Goal: Information Seeking & Learning: Find specific page/section

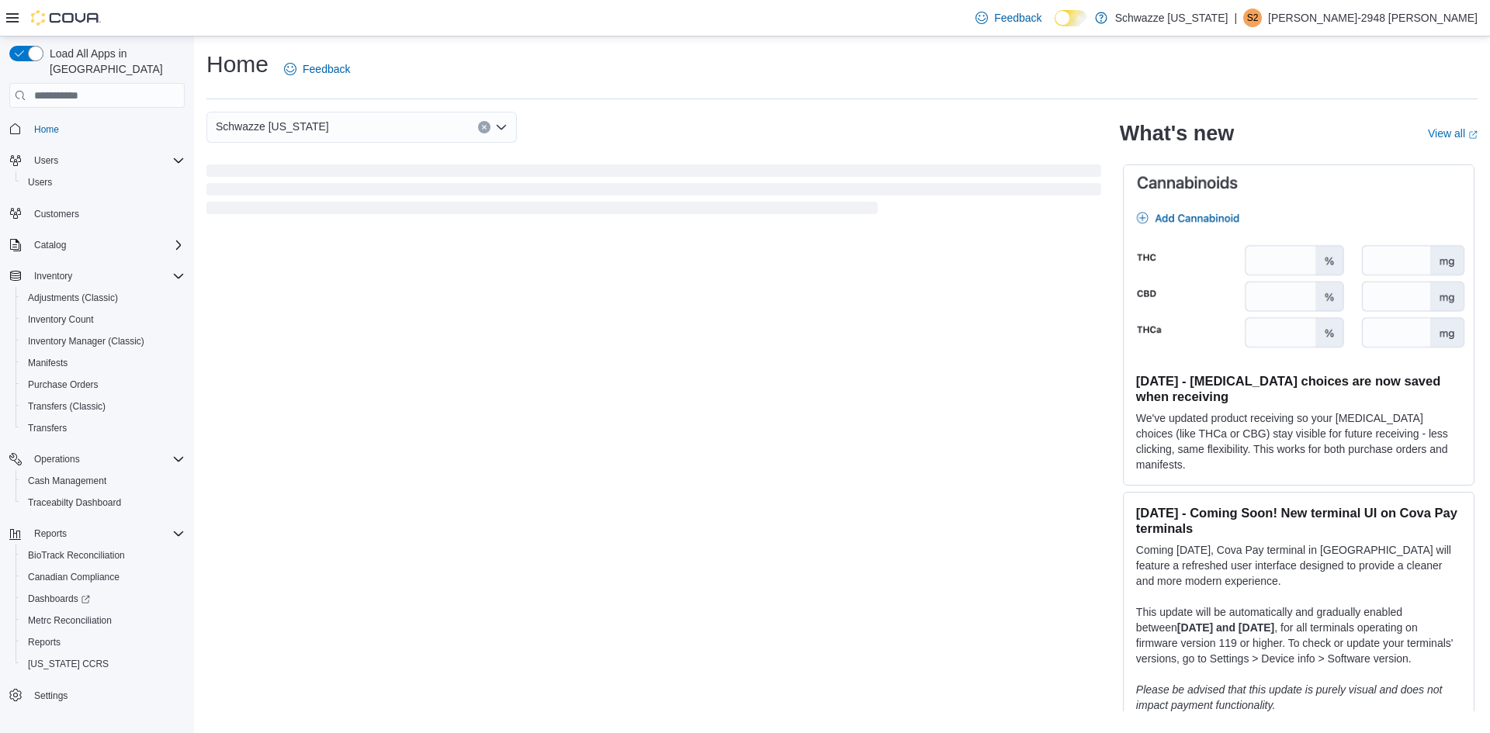
click at [9, 22] on icon at bounding box center [12, 17] width 12 height 9
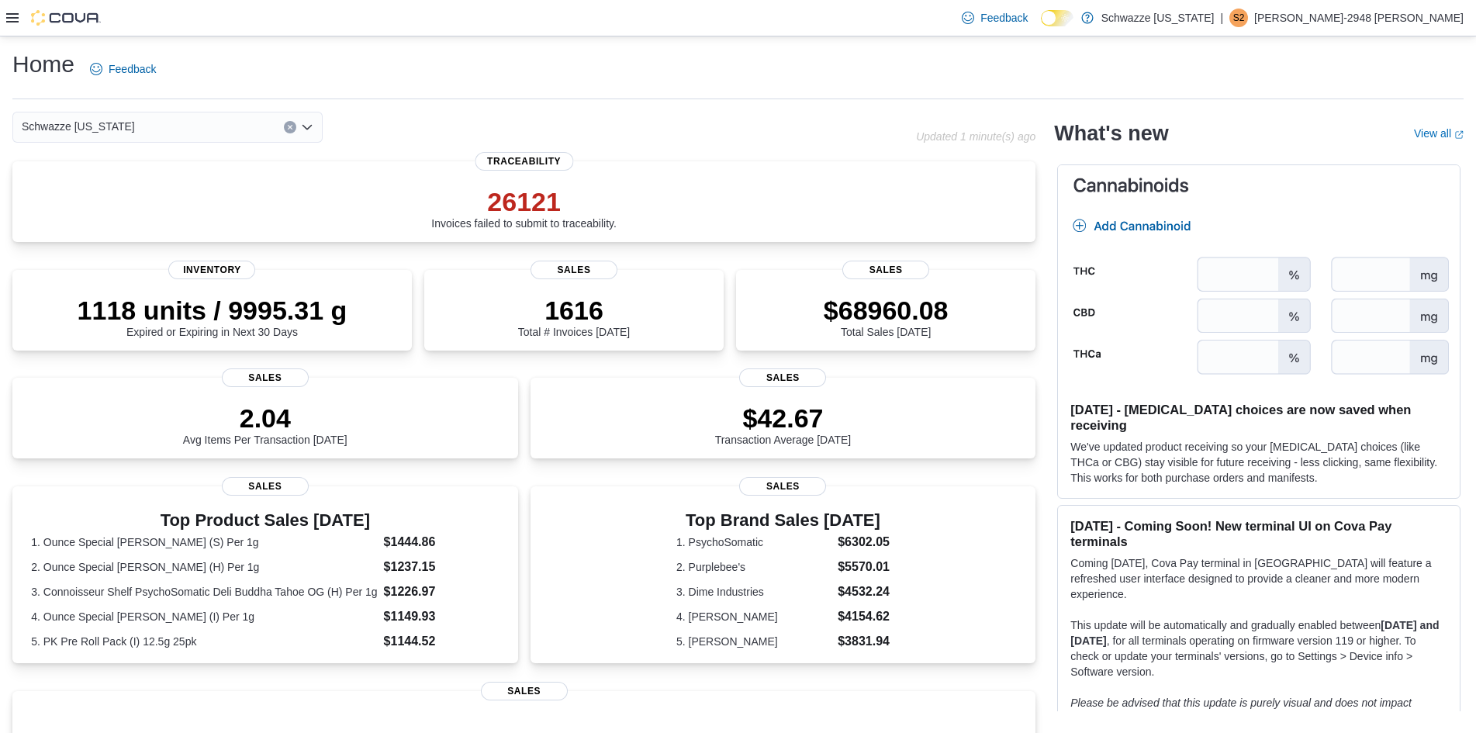
click at [16, 19] on icon at bounding box center [12, 17] width 12 height 9
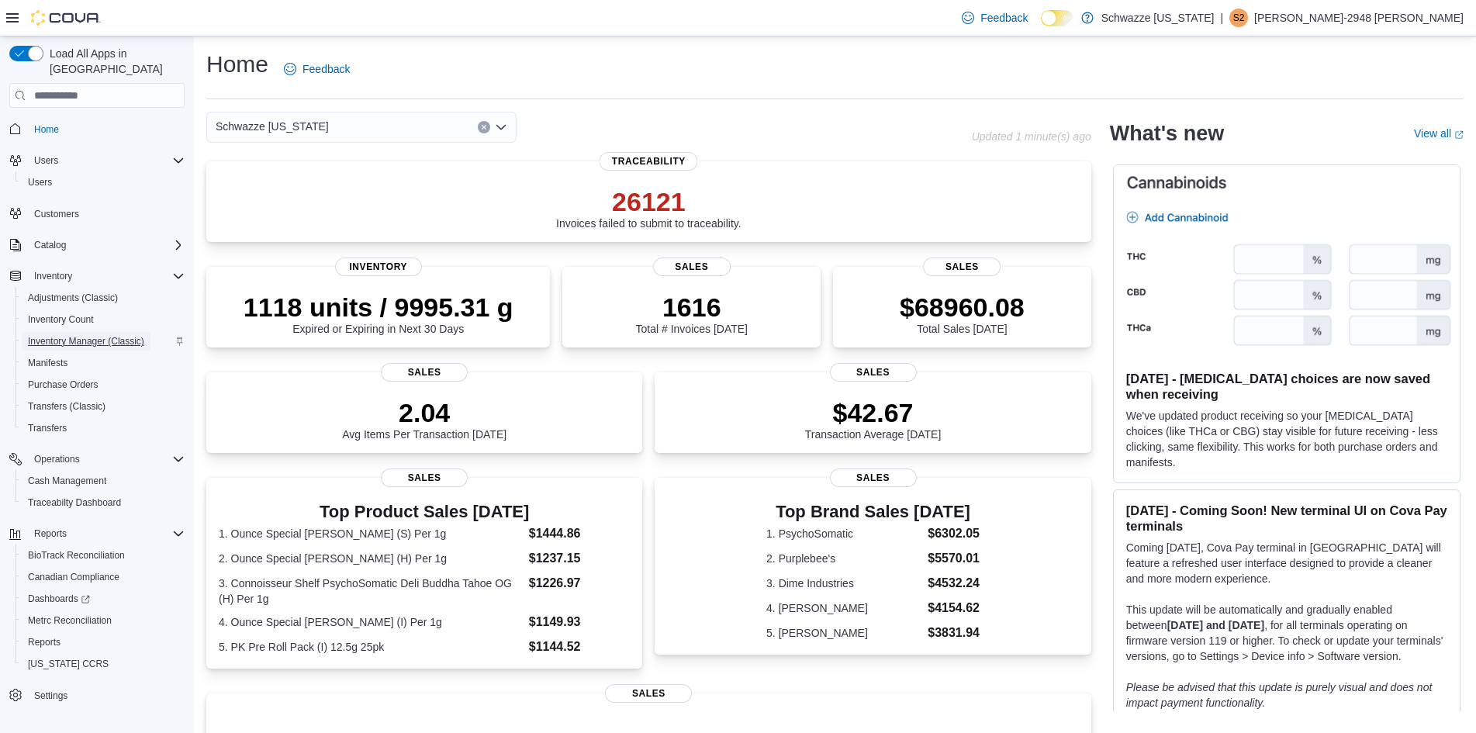
click at [100, 335] on span "Inventory Manager (Classic)" at bounding box center [86, 341] width 116 height 12
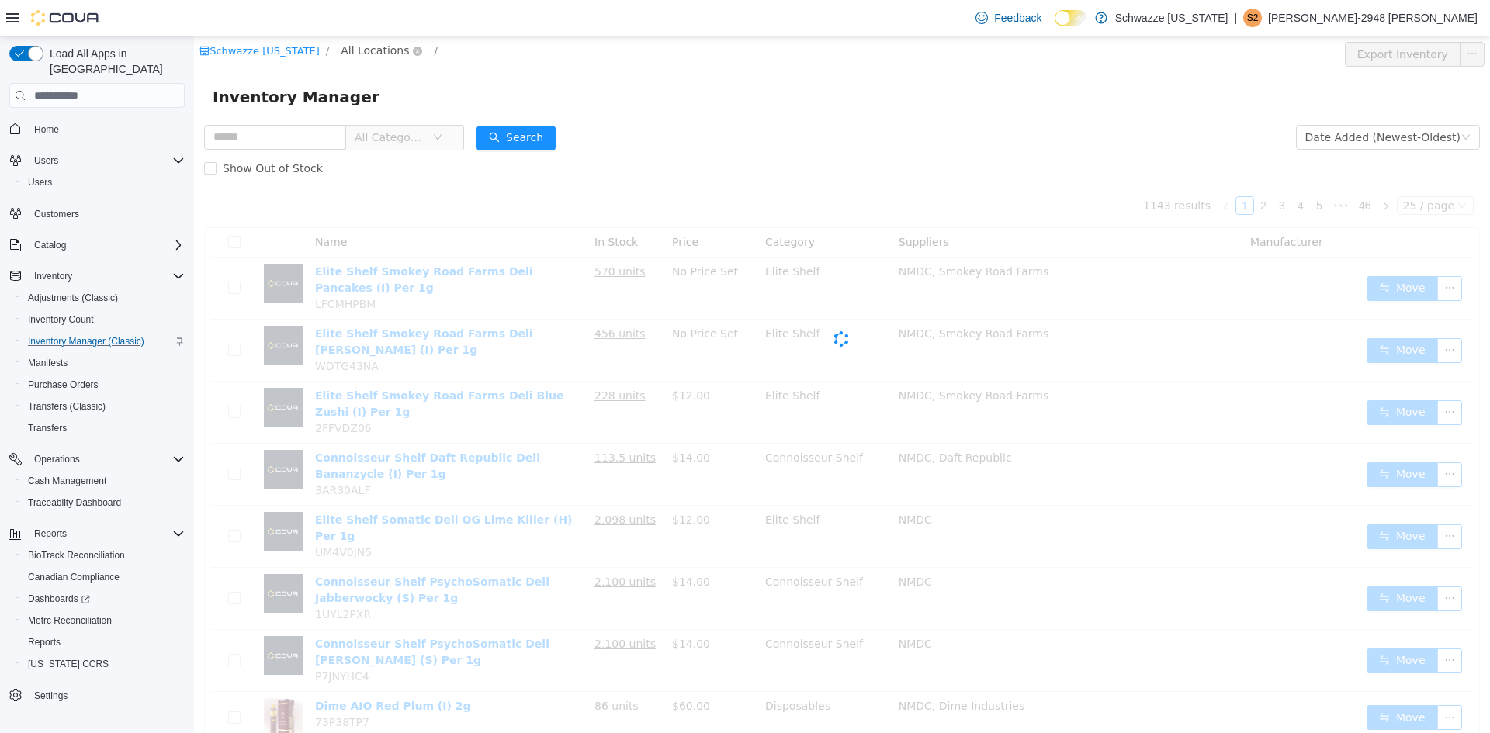
click at [352, 51] on span "All Locations" at bounding box center [375, 50] width 68 height 17
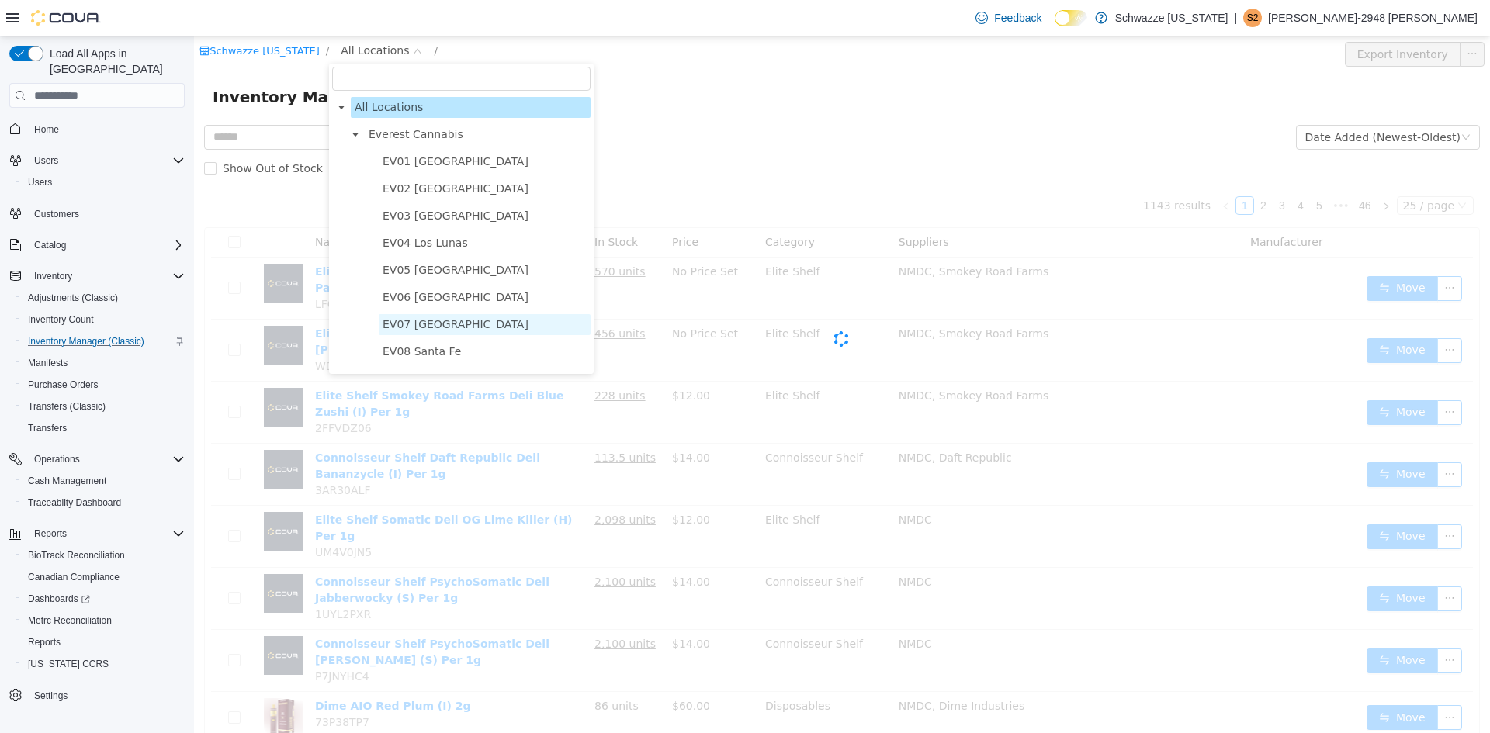
click at [423, 331] on span "EV07 Paradise Hills" at bounding box center [456, 324] width 146 height 12
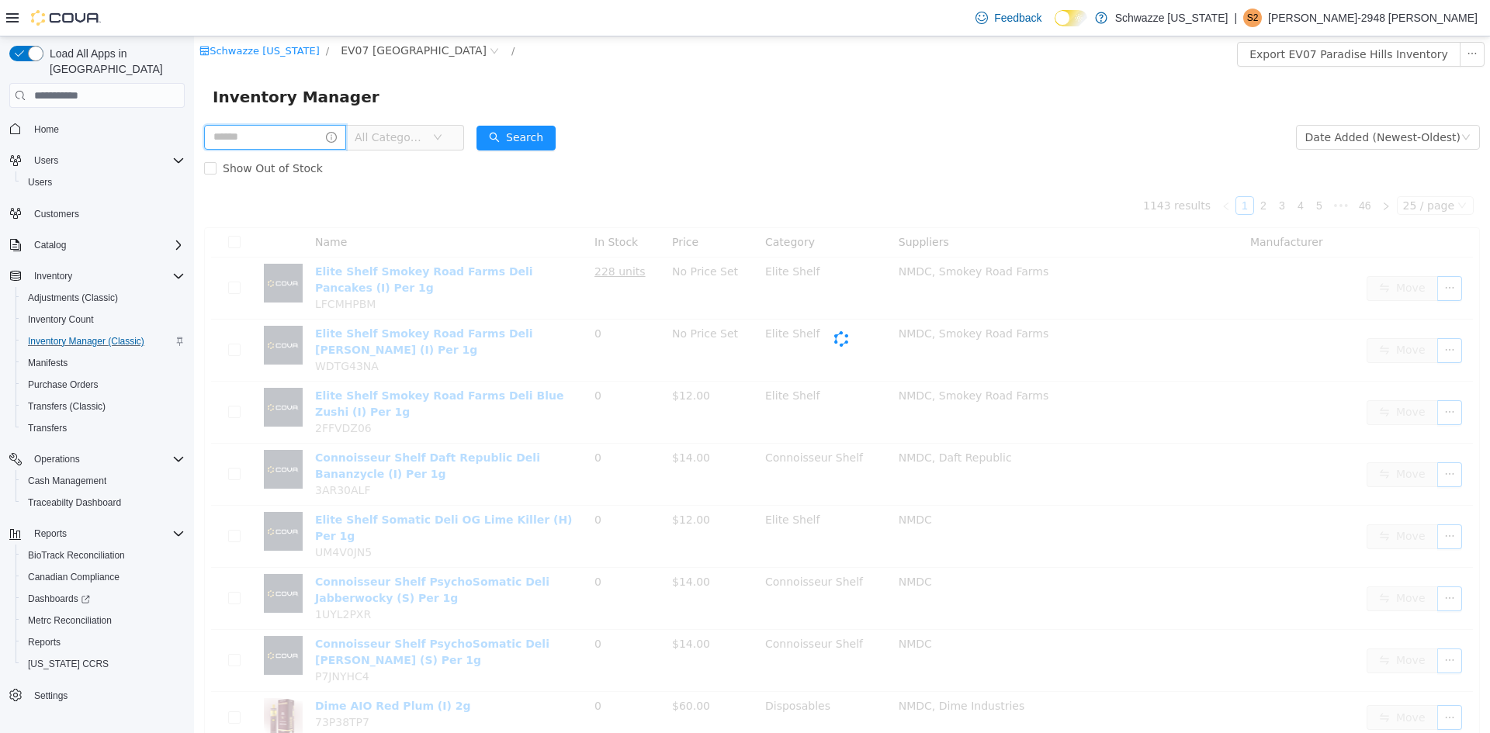
click at [266, 139] on input "text" at bounding box center [275, 137] width 142 height 25
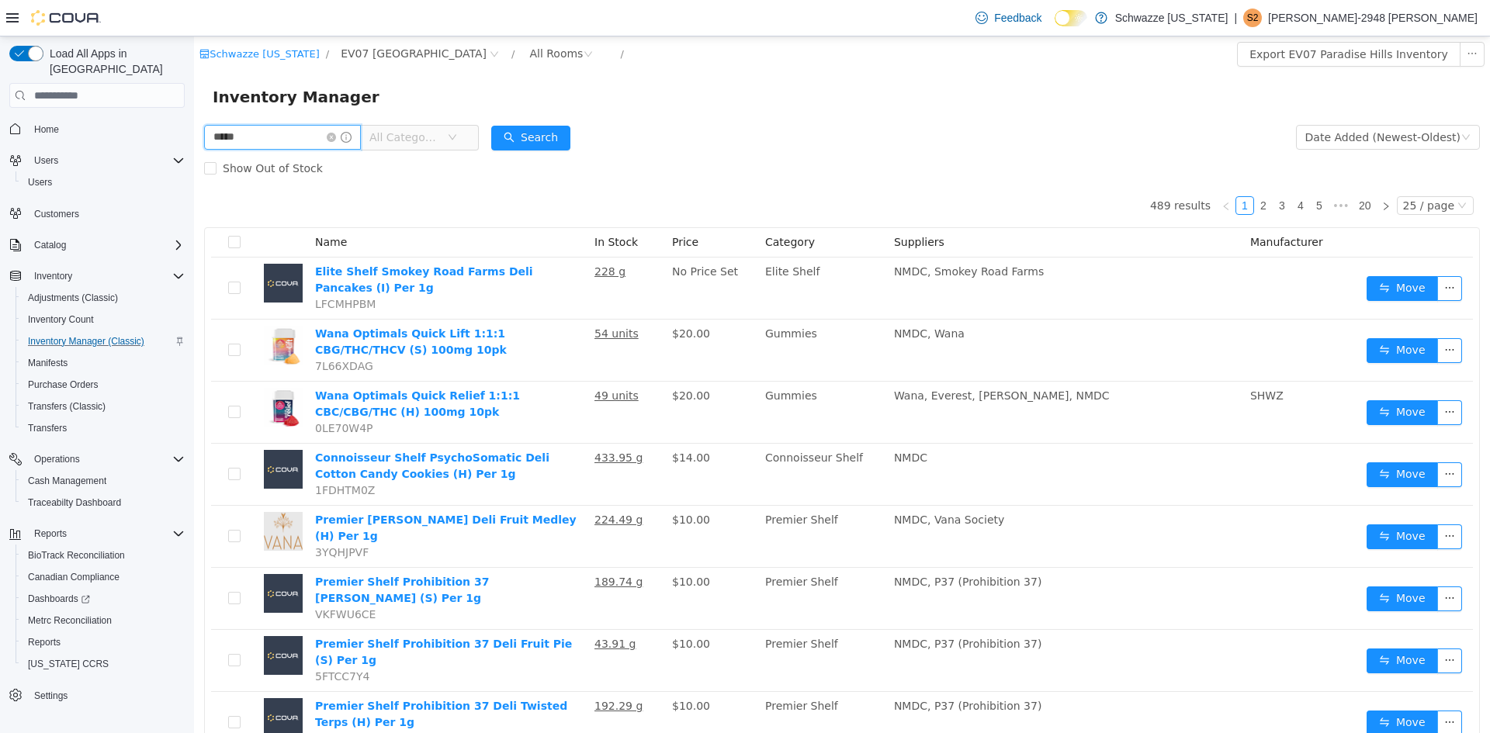
type input "*****"
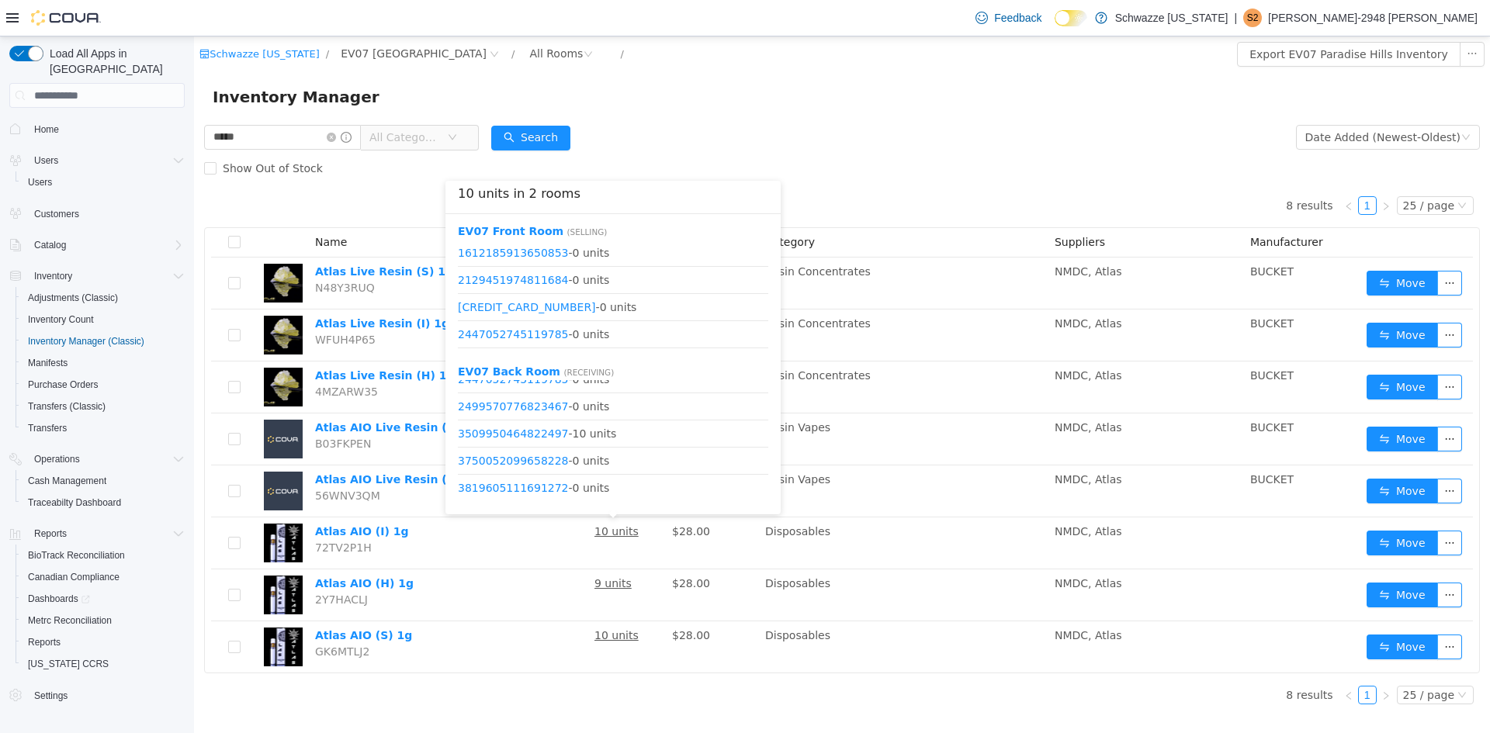
scroll to position [97, 0]
